Goal: Task Accomplishment & Management: Manage account settings

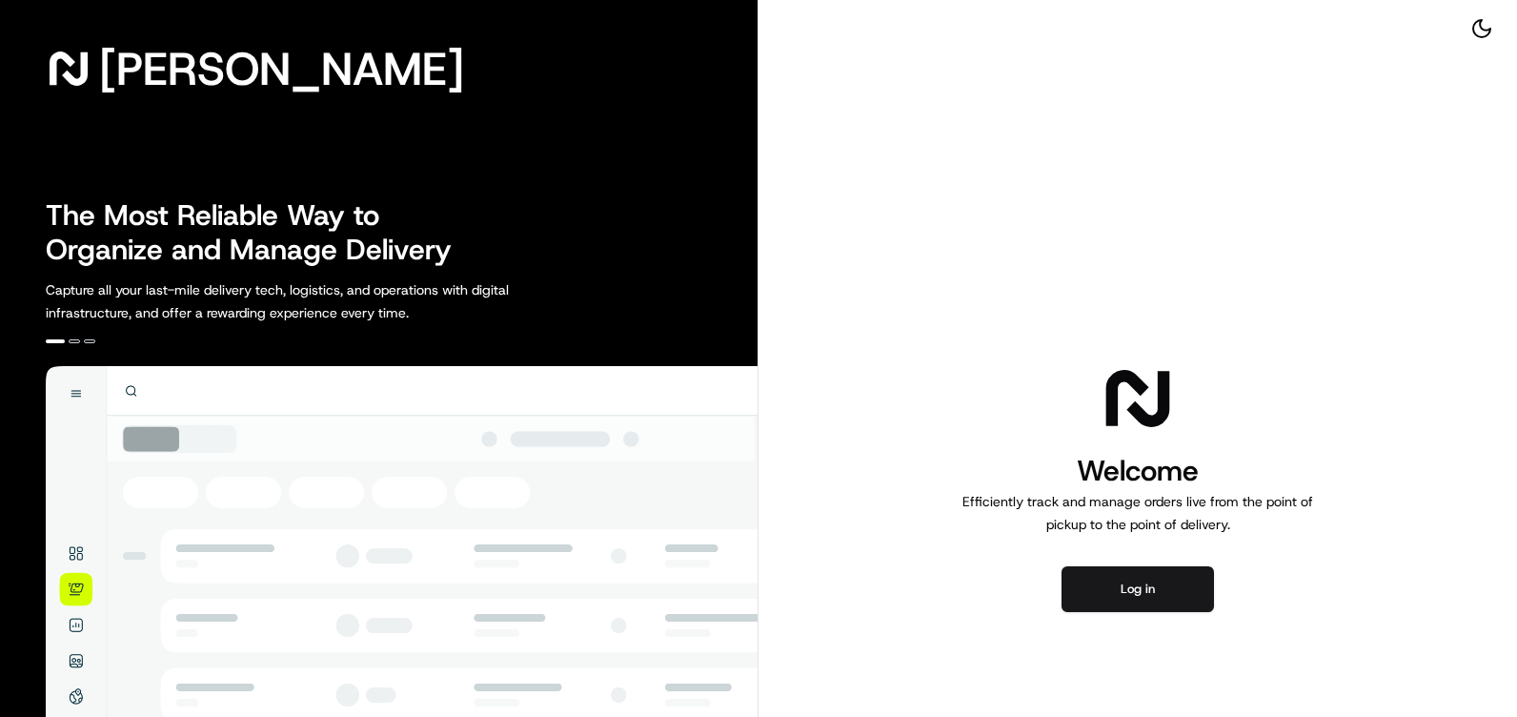
click at [1168, 580] on button "Log in" at bounding box center [1138, 589] width 153 height 46
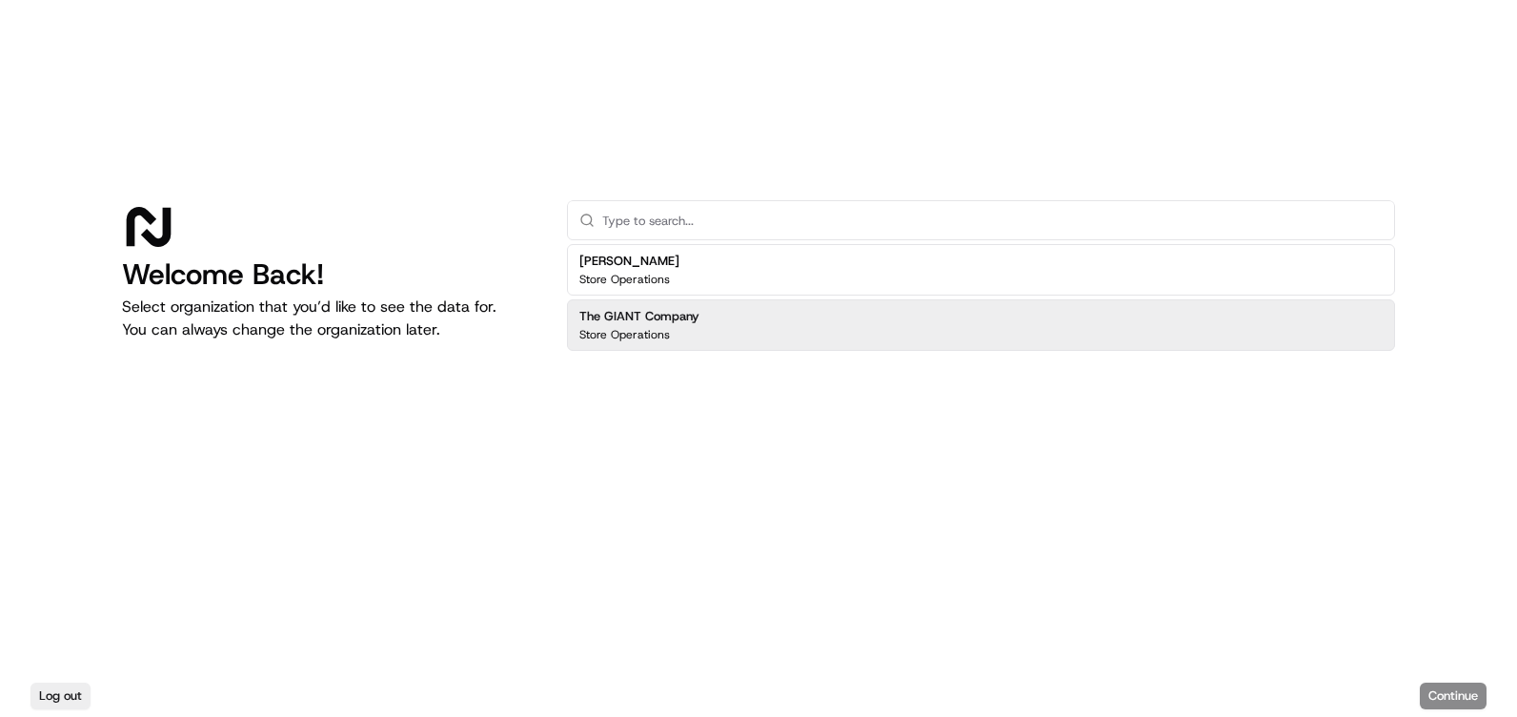
click at [690, 310] on h2 "The GIANT Company" at bounding box center [640, 316] width 120 height 17
click at [1471, 700] on button "Continue" at bounding box center [1453, 695] width 67 height 27
